Goal: Transaction & Acquisition: Subscribe to service/newsletter

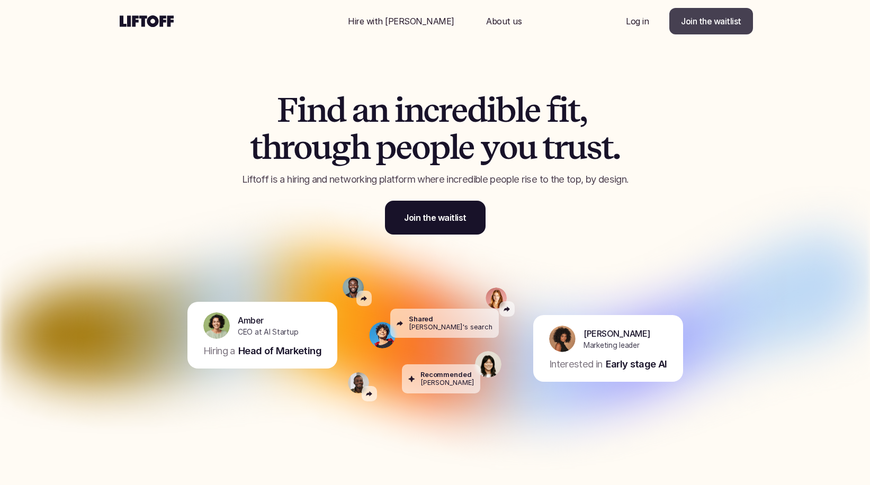
click at [700, 23] on p "Join the waitlist" at bounding box center [711, 21] width 60 height 13
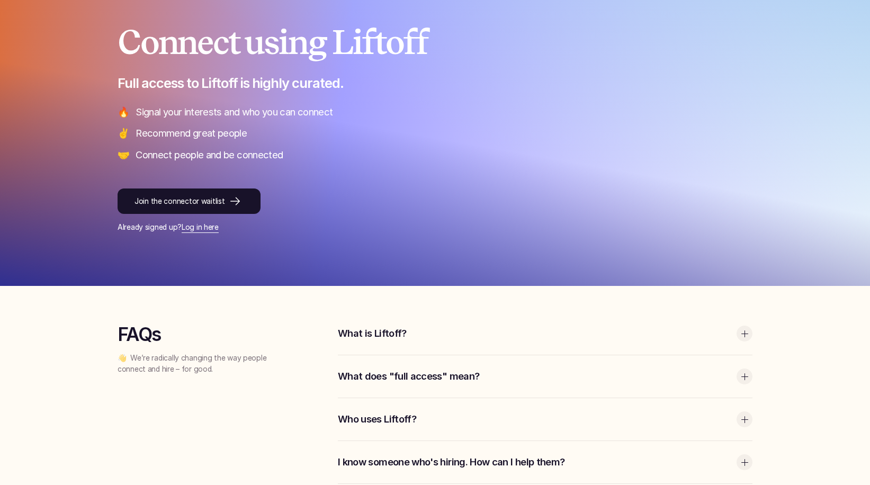
scroll to position [186, 0]
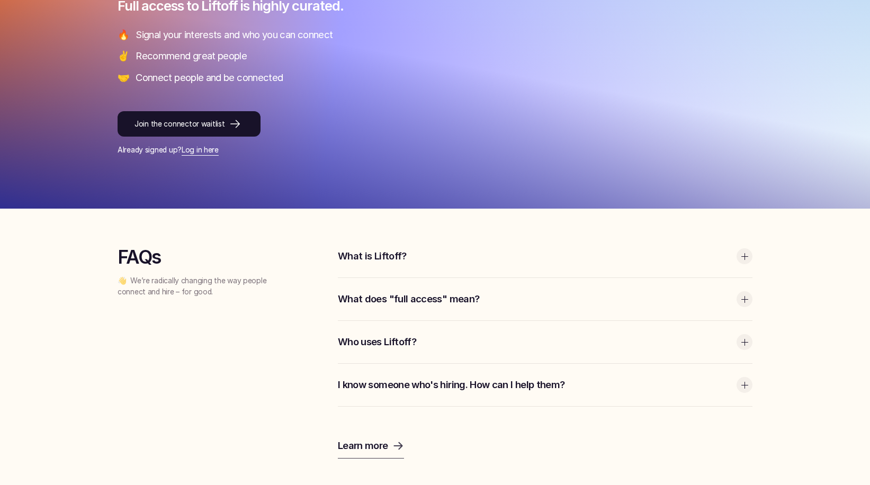
click at [397, 249] on div "What is Liftoff?" at bounding box center [545, 256] width 415 height 42
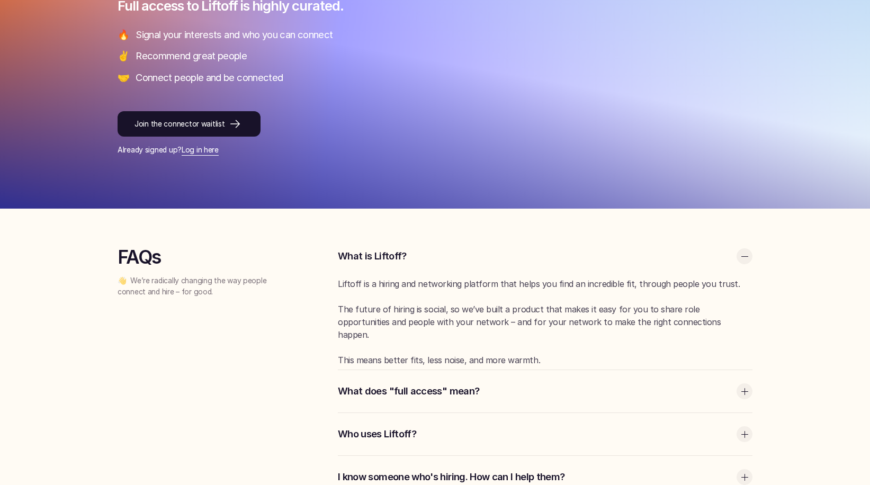
click at [452, 382] on div "What does "full access" mean?" at bounding box center [545, 391] width 415 height 42
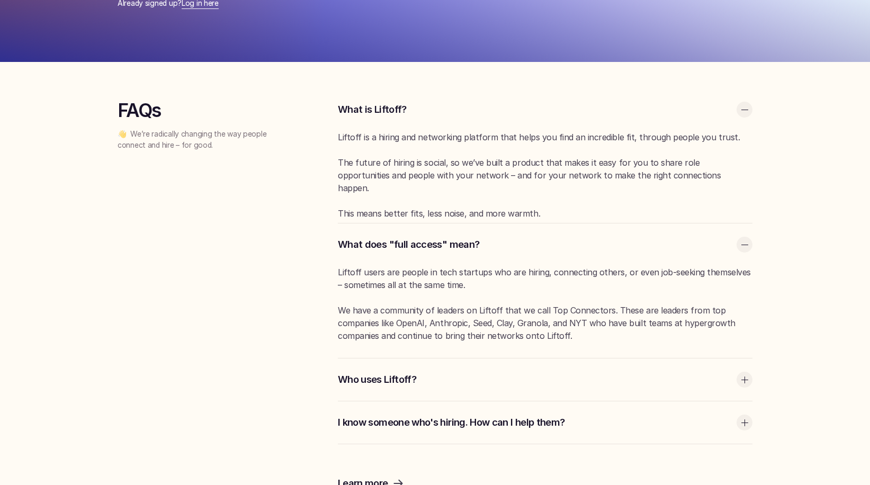
scroll to position [334, 0]
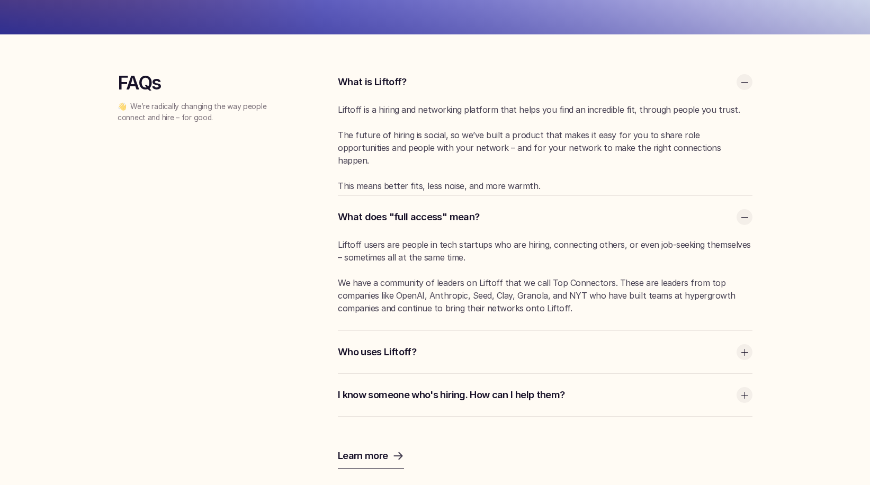
click at [452, 383] on div "What is Liftoff? Liftoff is a hiring and networking platform that helps you fin…" at bounding box center [545, 239] width 415 height 356
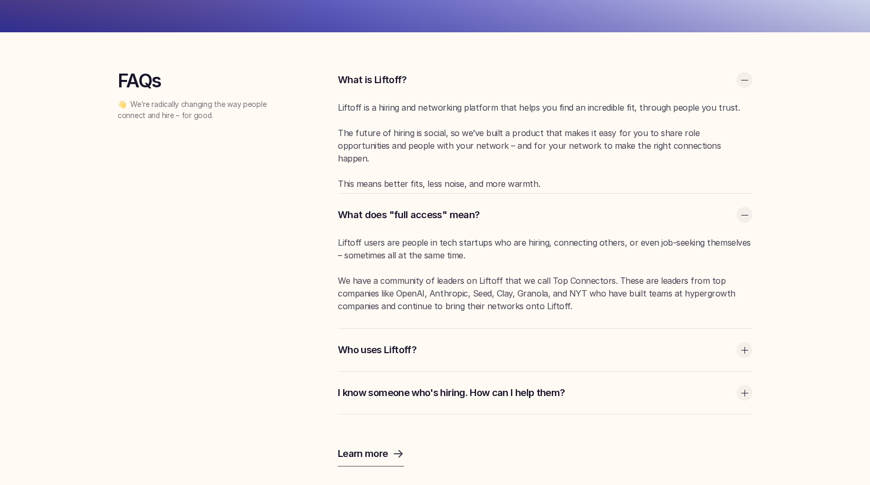
click at [458, 358] on div "Who uses Liftoff?" at bounding box center [545, 350] width 415 height 42
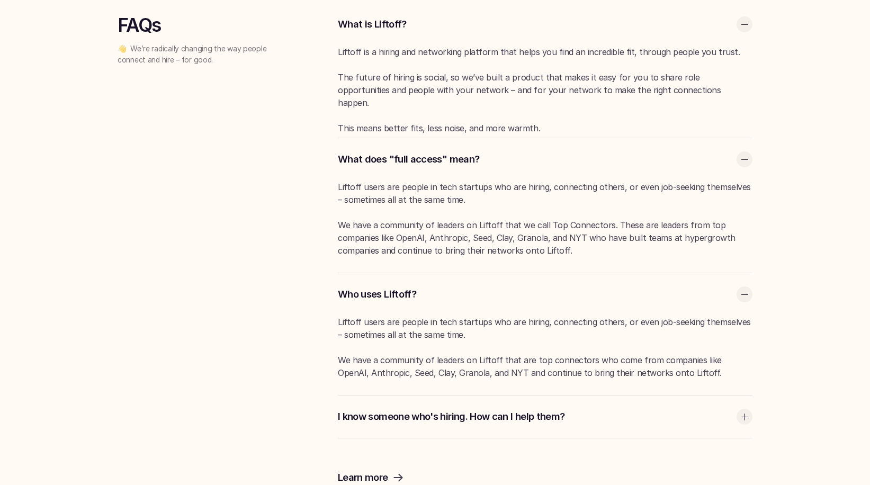
scroll to position [425, 0]
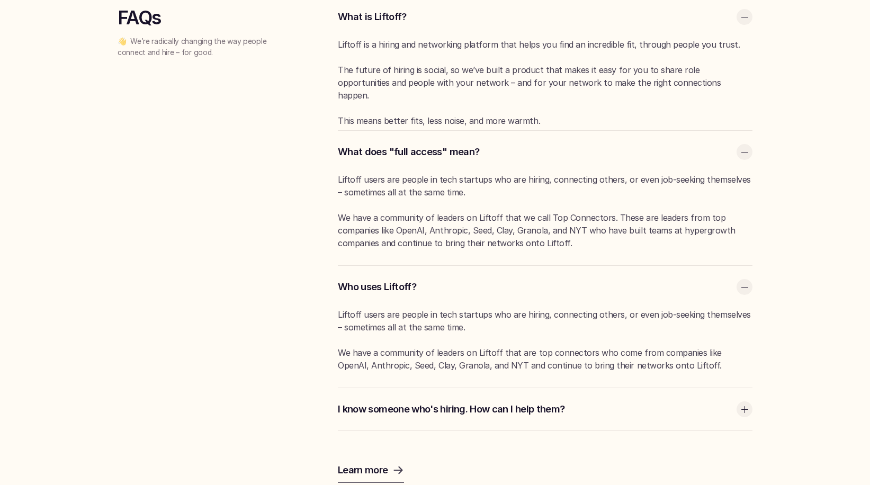
click at [454, 408] on p "I know someone who's hiring. How can I help them?" at bounding box center [535, 410] width 394 height 14
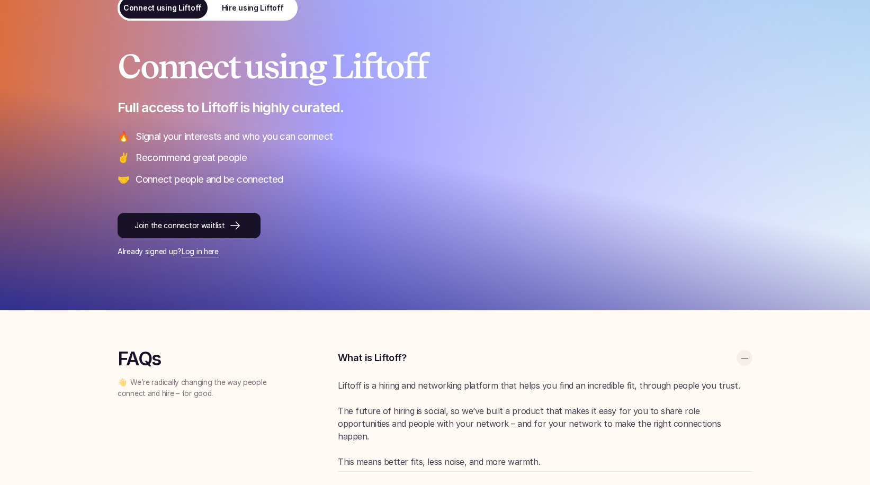
scroll to position [68, 0]
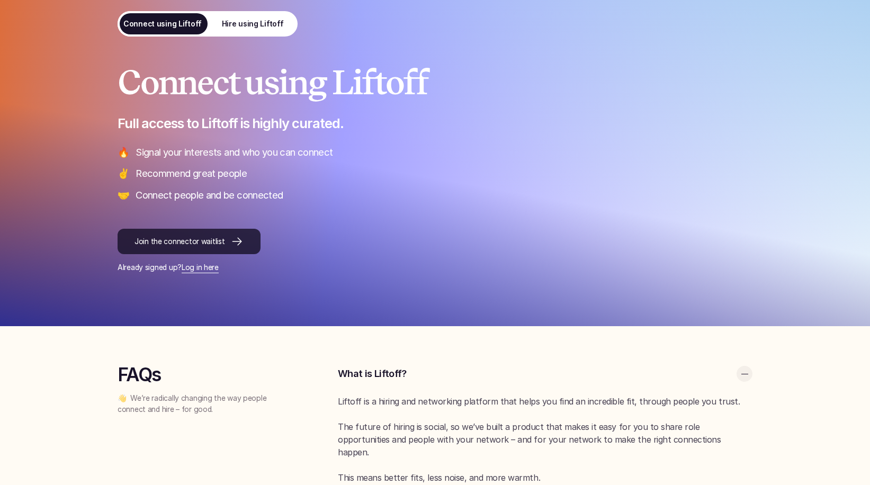
click at [212, 236] on p "Join the connector waitlist" at bounding box center [180, 241] width 90 height 11
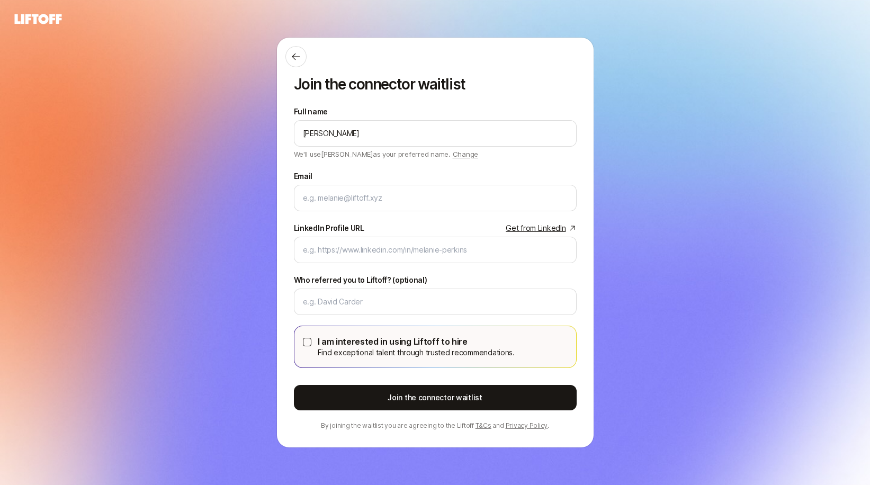
type input "William Ezekowitz"
click at [453, 153] on span "Change" at bounding box center [465, 154] width 25 height 8
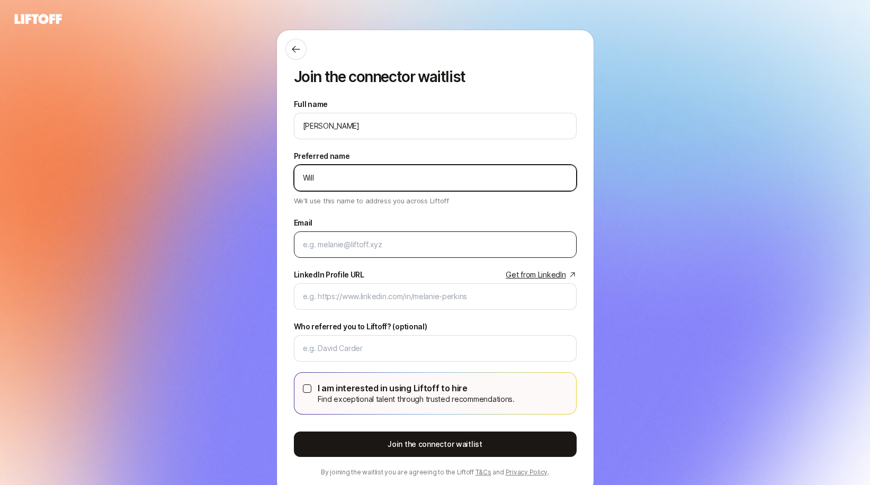
type input "Will"
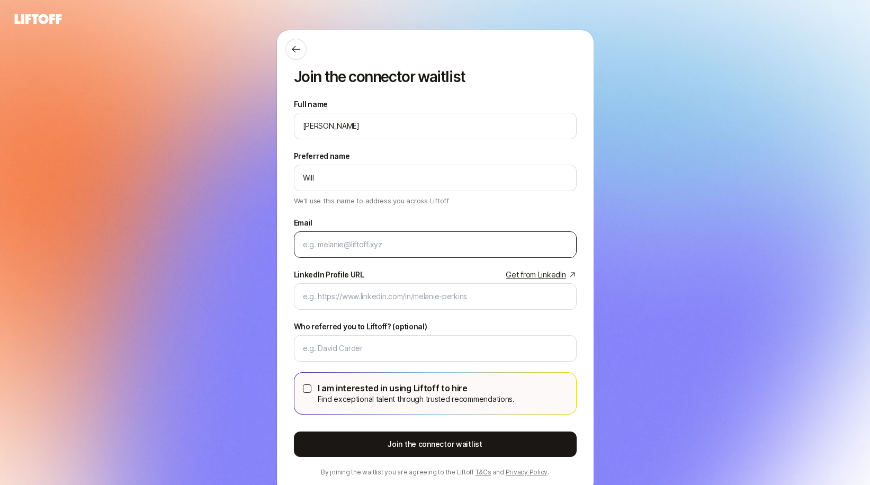
click at [339, 238] on div at bounding box center [435, 245] width 283 height 26
click at [327, 244] on input "Email" at bounding box center [435, 244] width 265 height 13
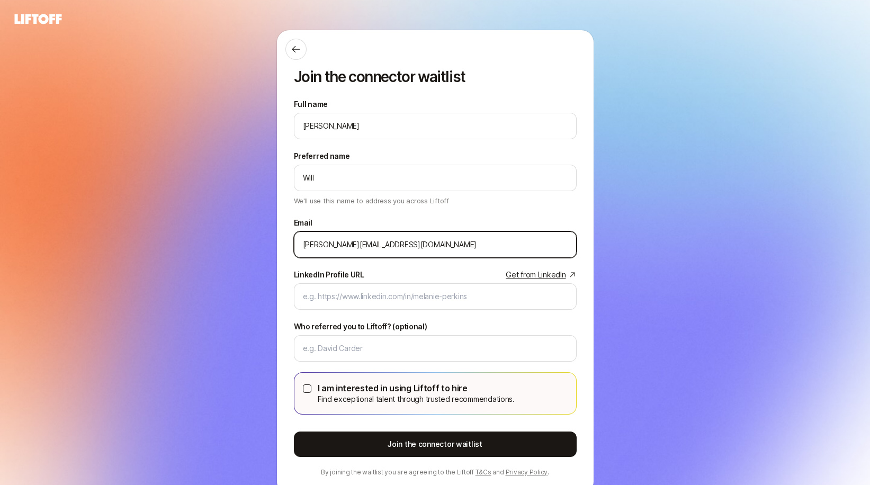
type input "william.ezekowitz@gmail.com"
click at [533, 271] on link "Get from LinkedIn" at bounding box center [541, 275] width 70 height 13
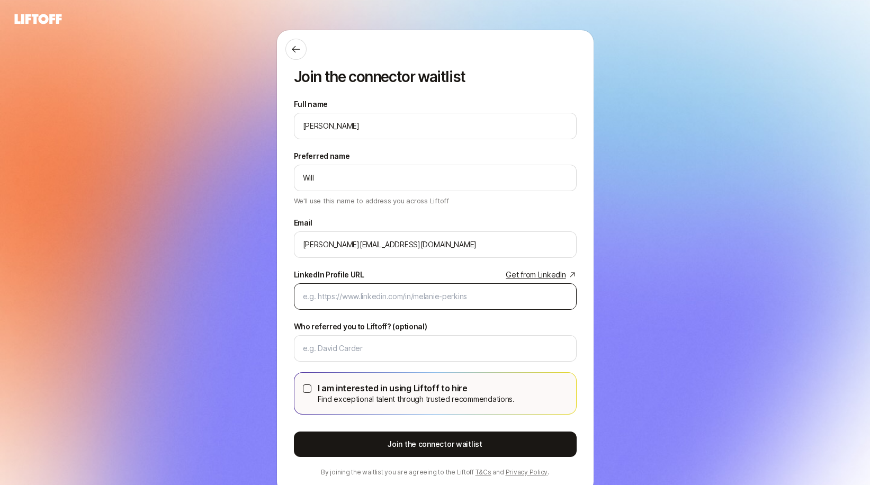
click at [378, 289] on div at bounding box center [435, 296] width 283 height 26
click at [360, 301] on input "LinkedIn Profile URL Get from LinkedIn" at bounding box center [435, 296] width 265 height 13
paste input "https://www.linkedin.com/in/william-ezekowitz-747b7a9a/"
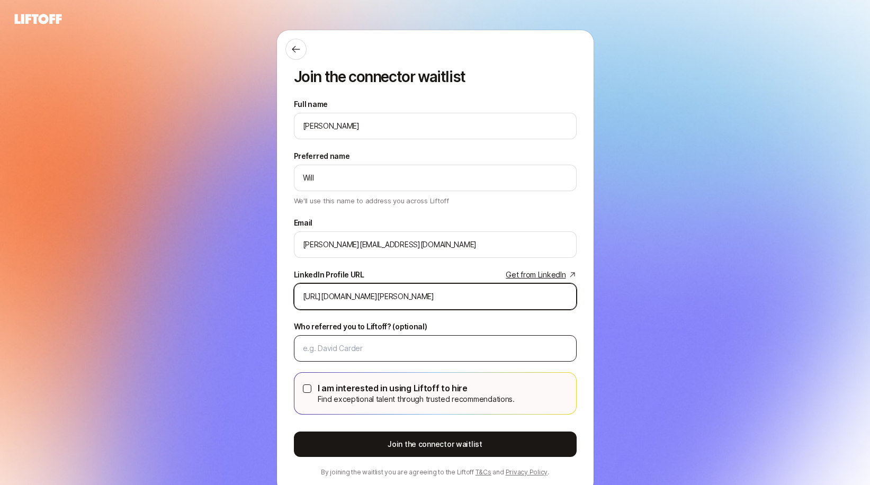
type input "https://www.linkedin.com/in/william-ezekowitz-747b7a9a/"
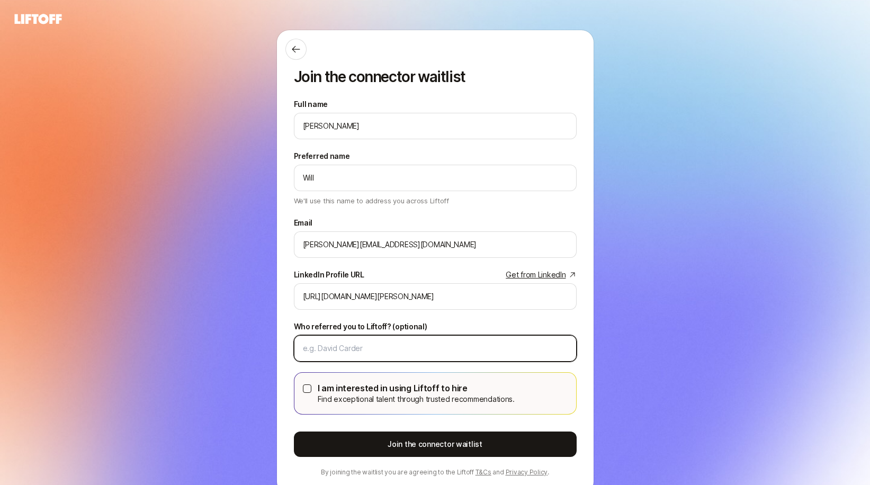
click at [356, 353] on input "Who referred you to Liftoff? (optional)" at bounding box center [435, 348] width 265 height 13
type input "Avi Saraf"
click at [308, 394] on div "I am interested in using Liftoff to hire Find exceptional talent through truste…" at bounding box center [435, 393] width 265 height 24
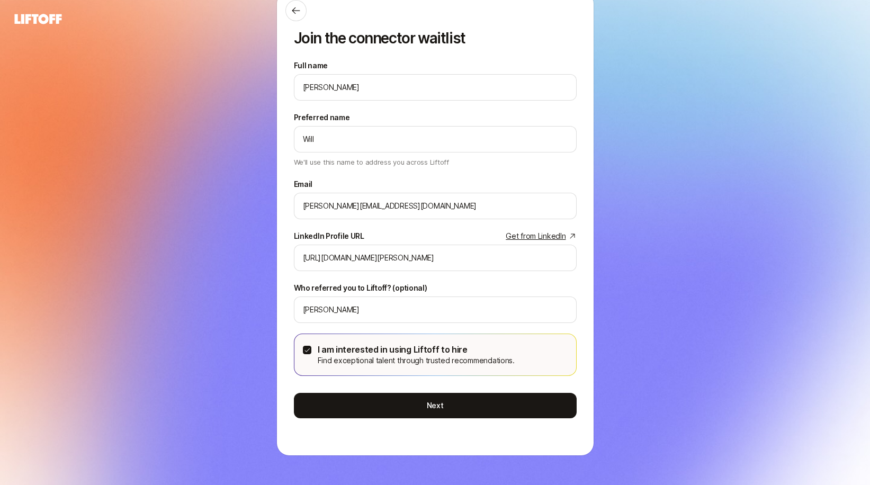
scroll to position [39, 0]
click at [302, 355] on label "I am interested in using Liftoff to hire Find exceptional talent through truste…" at bounding box center [436, 354] width 282 height 41
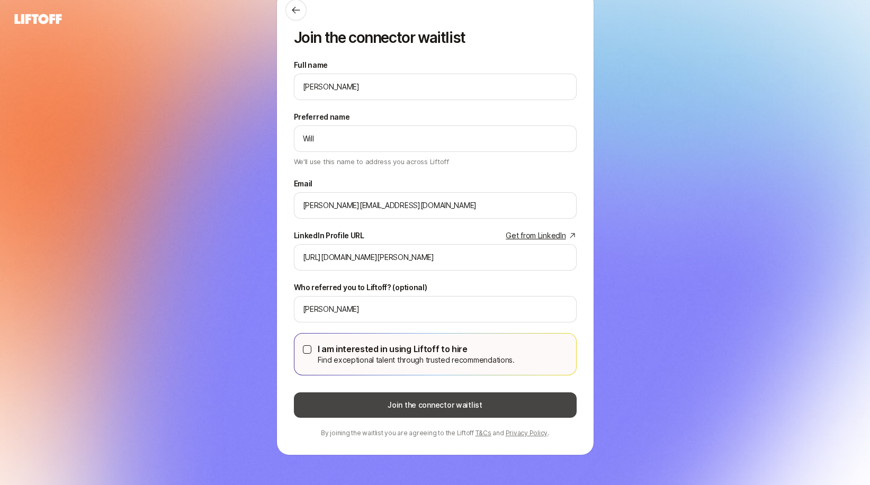
click at [494, 404] on button "Join the connector waitlist" at bounding box center [435, 405] width 283 height 25
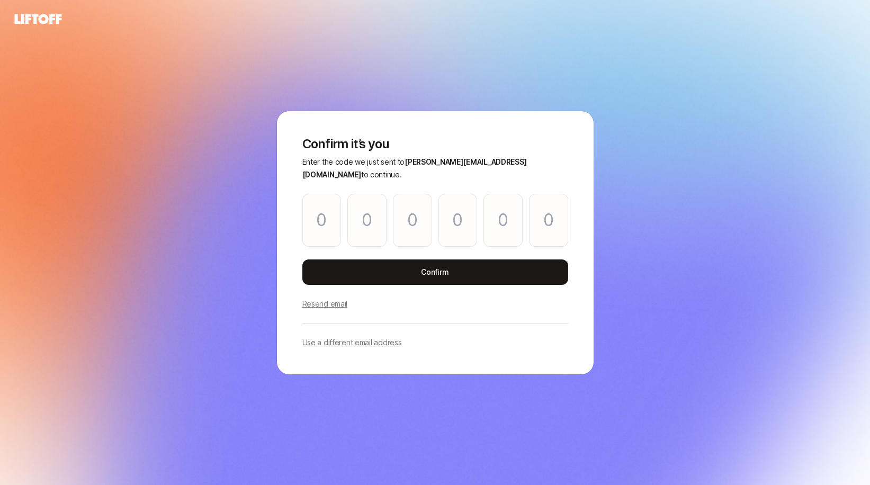
scroll to position [0, 0]
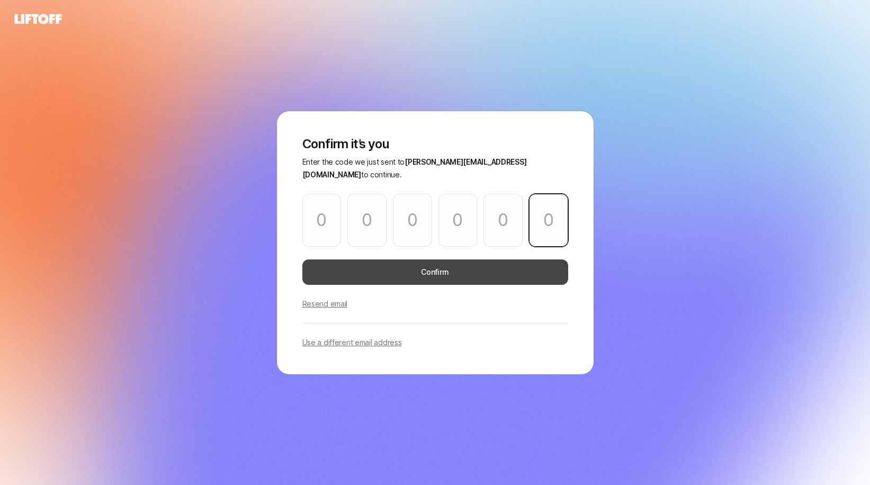
paste input "2"
type input "3"
type input "2"
type input "5"
type input "8"
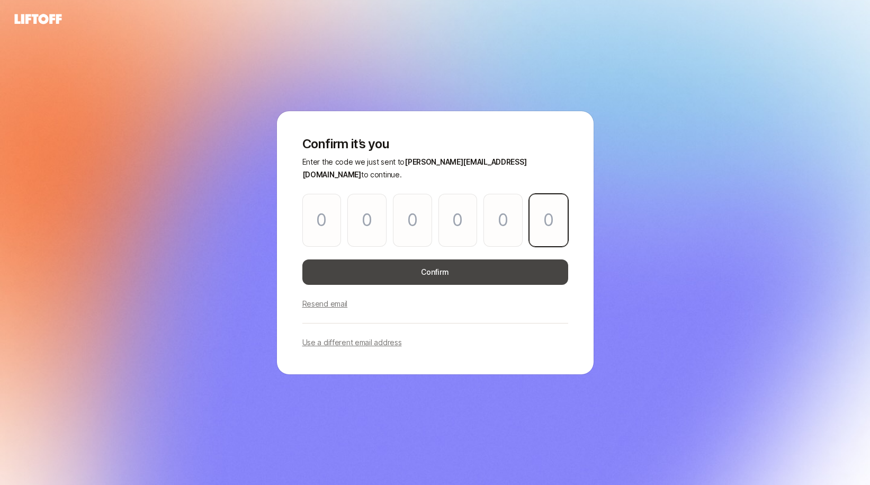
type input "7"
type input "2"
click at [493, 270] on button "Confirm" at bounding box center [436, 272] width 266 height 25
